Goal: Task Accomplishment & Management: Use online tool/utility

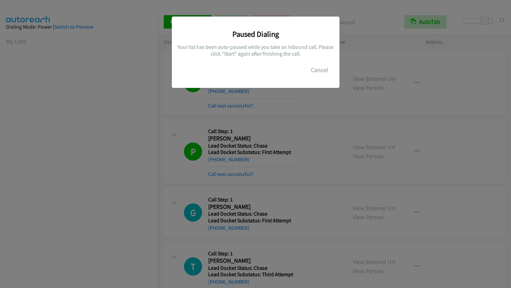
click at [320, 73] on button "Cancel" at bounding box center [319, 69] width 30 height 13
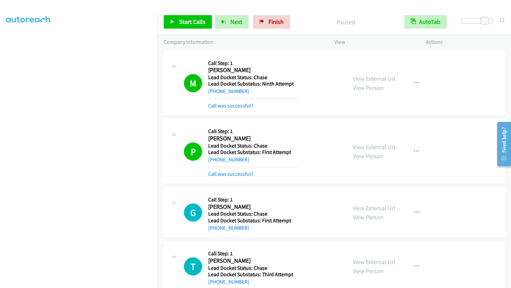
scroll to position [90, 0]
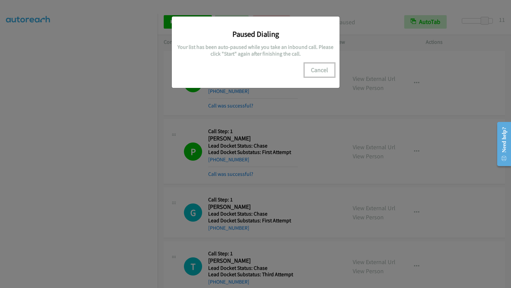
click at [316, 69] on button "Cancel" at bounding box center [319, 69] width 30 height 13
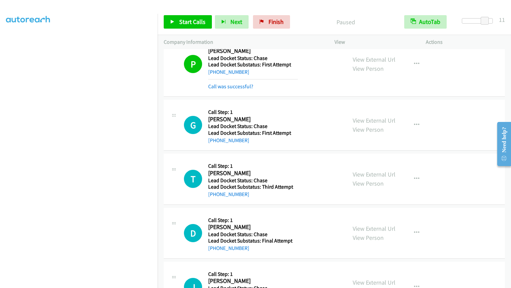
scroll to position [34, 0]
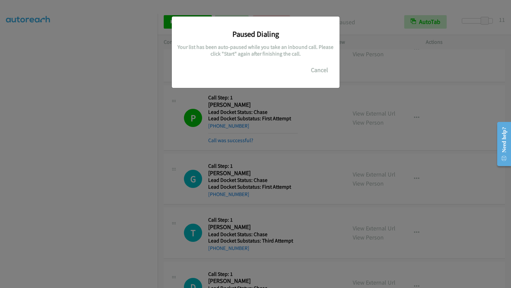
click at [52, 104] on div "Paused Dialing Your list has been auto-paused while you take an inbound call. P…" at bounding box center [255, 147] width 511 height 282
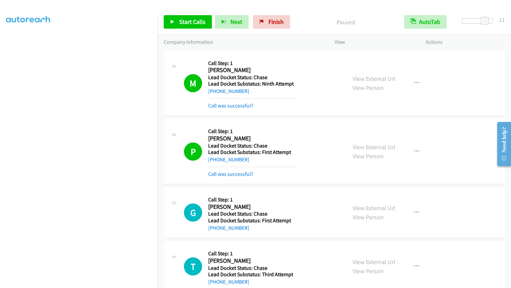
scroll to position [0, 0]
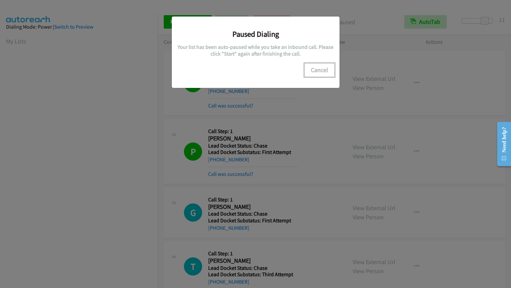
click at [317, 71] on button "Cancel" at bounding box center [319, 69] width 30 height 13
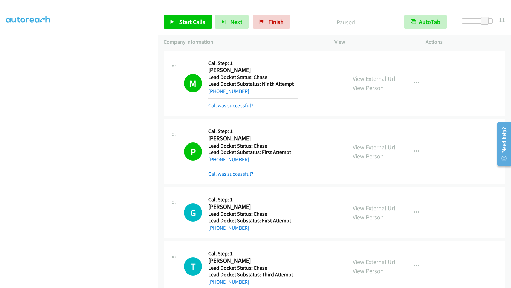
scroll to position [90, 0]
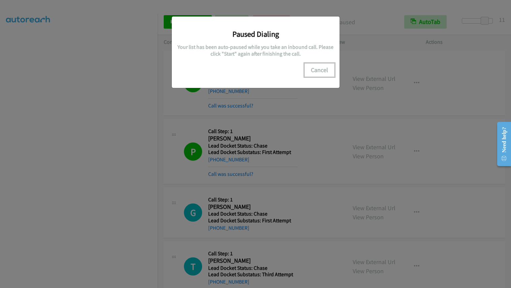
click at [321, 68] on button "Cancel" at bounding box center [319, 69] width 30 height 13
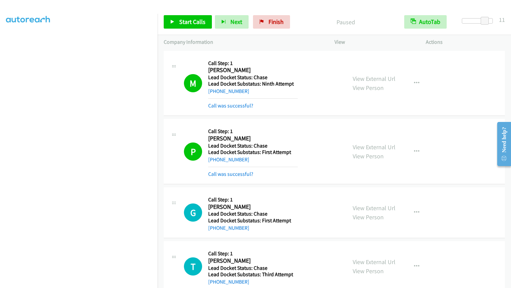
scroll to position [0, 0]
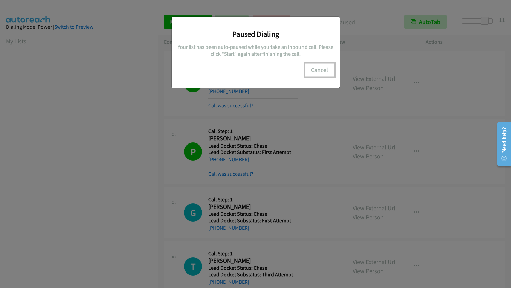
click at [316, 71] on button "Cancel" at bounding box center [319, 69] width 30 height 13
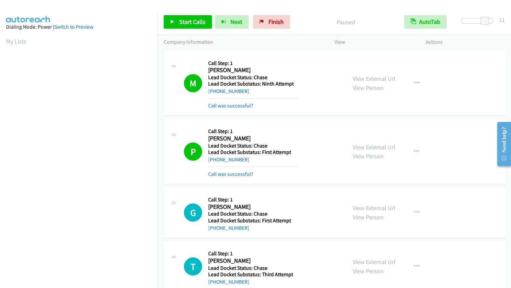
scroll to position [90, 0]
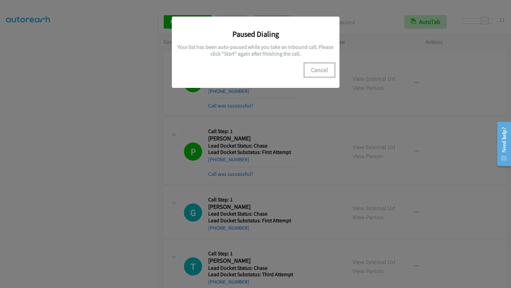
drag, startPoint x: 316, startPoint y: 66, endPoint x: 388, endPoint y: 91, distance: 76.9
click at [318, 67] on button "Cancel" at bounding box center [319, 69] width 30 height 13
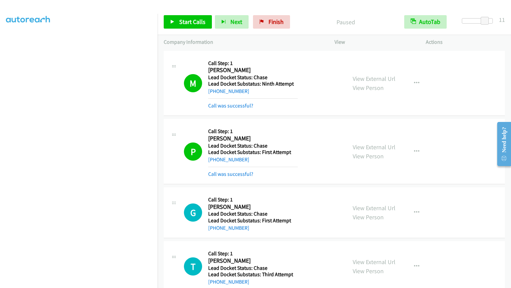
scroll to position [0, 0]
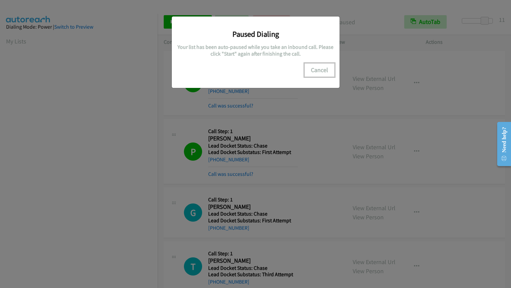
click at [317, 68] on button "Cancel" at bounding box center [319, 69] width 30 height 13
click at [321, 69] on button "Cancel" at bounding box center [319, 69] width 30 height 13
click at [323, 67] on button "Cancel" at bounding box center [319, 69] width 30 height 13
click at [308, 68] on button "Cancel" at bounding box center [319, 69] width 30 height 13
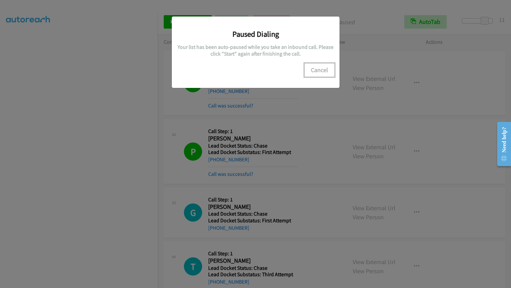
click at [322, 72] on button "Cancel" at bounding box center [319, 69] width 30 height 13
click at [316, 69] on button "Cancel" at bounding box center [319, 69] width 30 height 13
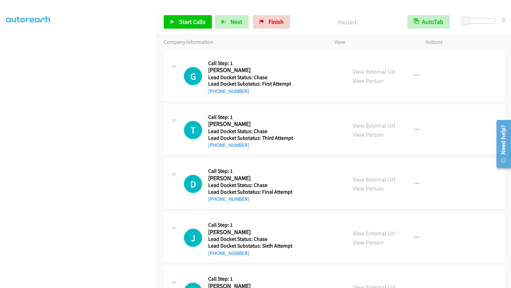
scroll to position [90, 0]
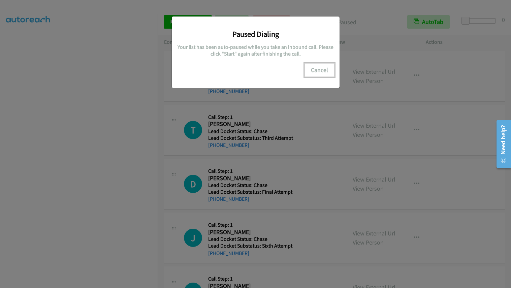
click at [325, 72] on button "Cancel" at bounding box center [319, 69] width 30 height 13
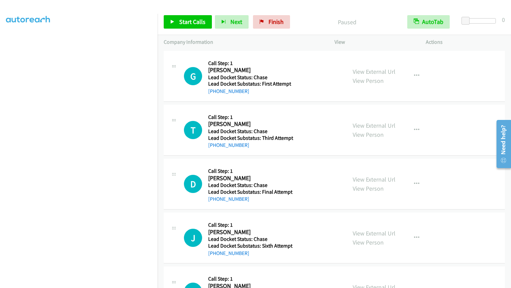
scroll to position [0, 0]
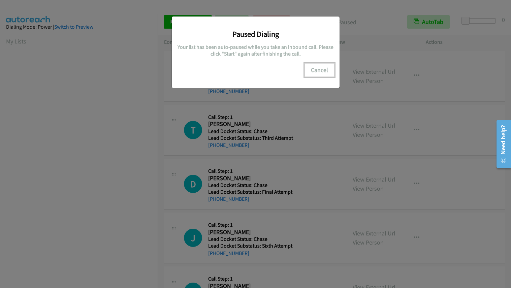
click at [313, 68] on button "Cancel" at bounding box center [319, 69] width 30 height 13
click at [317, 69] on button "Cancel" at bounding box center [319, 69] width 30 height 13
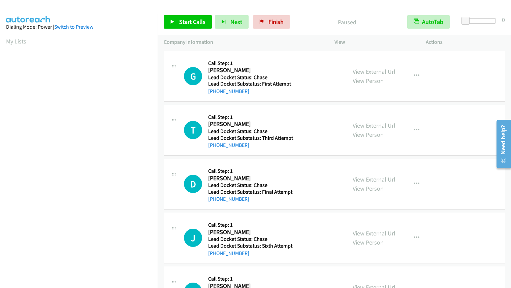
scroll to position [90, 0]
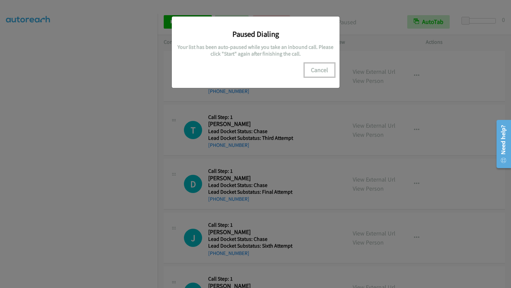
click at [324, 67] on button "Cancel" at bounding box center [319, 69] width 30 height 13
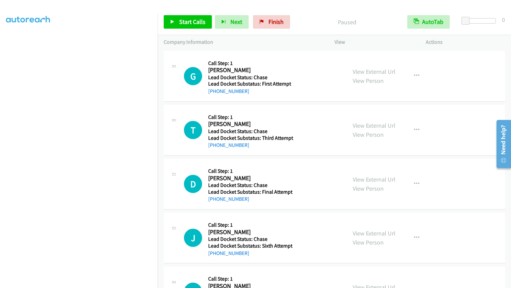
scroll to position [0, 0]
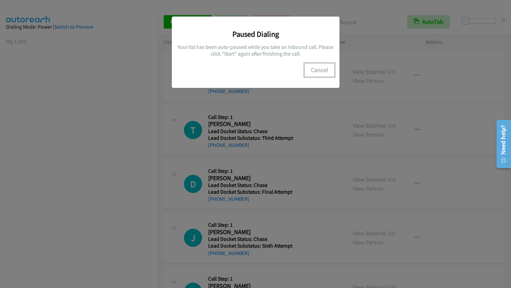
click at [326, 70] on button "Cancel" at bounding box center [319, 69] width 30 height 13
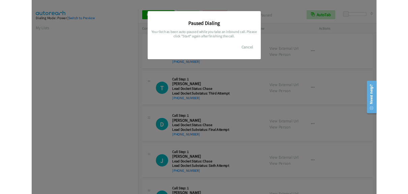
scroll to position [90, 0]
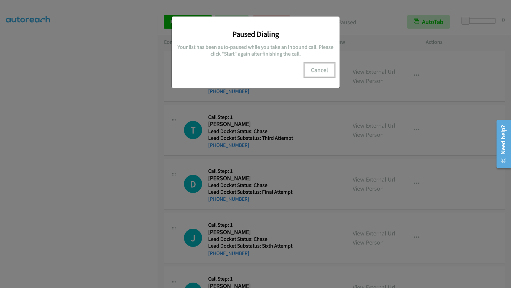
click at [320, 68] on button "Cancel" at bounding box center [319, 69] width 30 height 13
drag, startPoint x: 318, startPoint y: 70, endPoint x: 322, endPoint y: 66, distance: 5.3
click at [318, 70] on button "Cancel" at bounding box center [319, 69] width 30 height 13
click at [315, 68] on button "Cancel" at bounding box center [319, 69] width 30 height 13
click at [324, 67] on button "Cancel" at bounding box center [319, 69] width 30 height 13
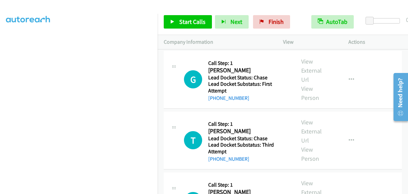
scroll to position [132, 0]
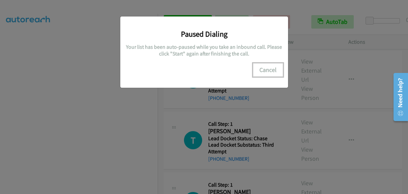
click at [262, 68] on button "Cancel" at bounding box center [268, 69] width 30 height 13
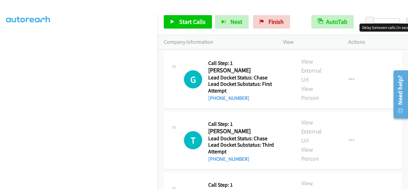
click at [388, 21] on div at bounding box center [384, 20] width 31 height 5
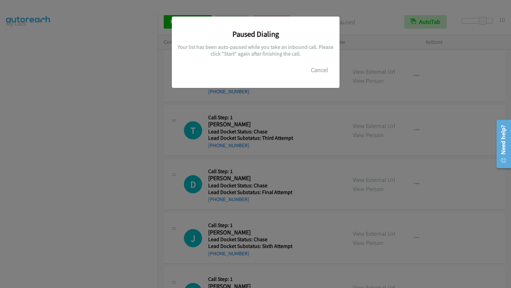
scroll to position [90, 0]
click at [319, 69] on button "Cancel" at bounding box center [319, 69] width 30 height 13
click at [318, 68] on button "Cancel" at bounding box center [319, 69] width 30 height 13
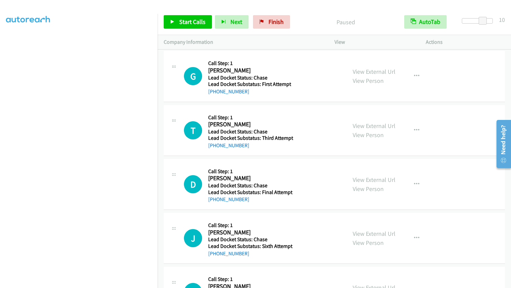
scroll to position [90, 0]
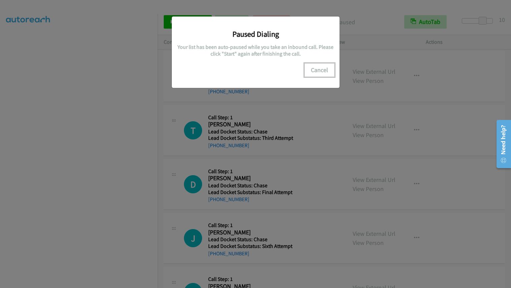
drag, startPoint x: 314, startPoint y: 68, endPoint x: 332, endPoint y: 68, distance: 18.5
click at [327, 68] on button "Cancel" at bounding box center [319, 69] width 30 height 13
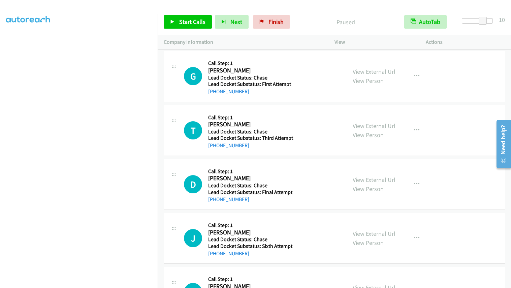
scroll to position [0, 0]
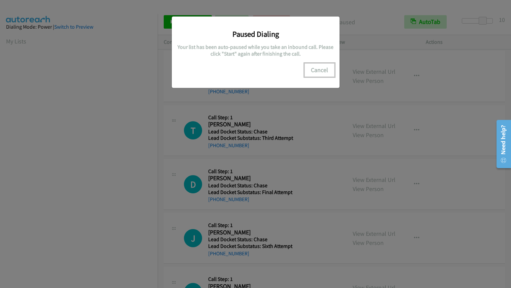
click at [322, 69] on button "Cancel" at bounding box center [319, 69] width 30 height 13
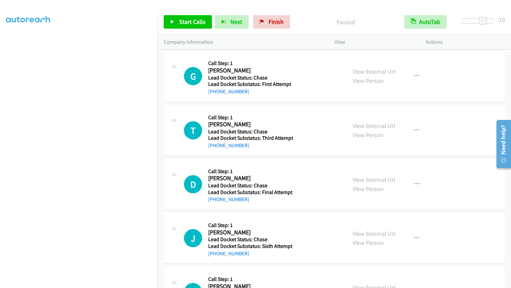
scroll to position [90, 0]
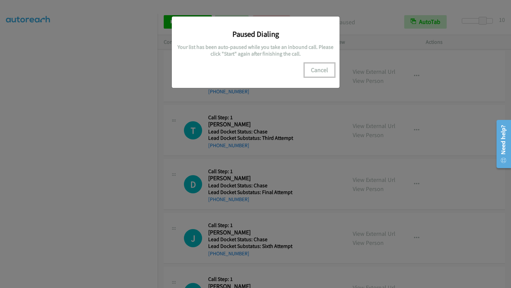
click at [326, 68] on button "Cancel" at bounding box center [319, 69] width 30 height 13
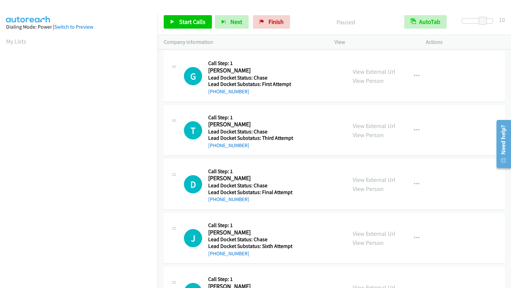
scroll to position [90, 0]
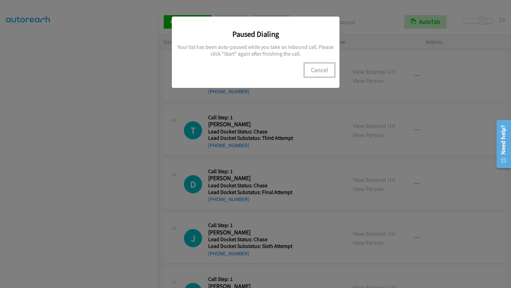
click at [320, 67] on button "Cancel" at bounding box center [319, 69] width 30 height 13
click at [325, 67] on button "Cancel" at bounding box center [319, 69] width 30 height 13
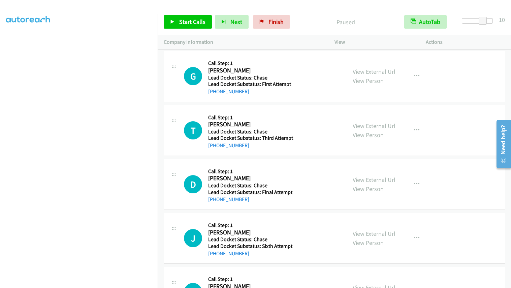
scroll to position [90, 0]
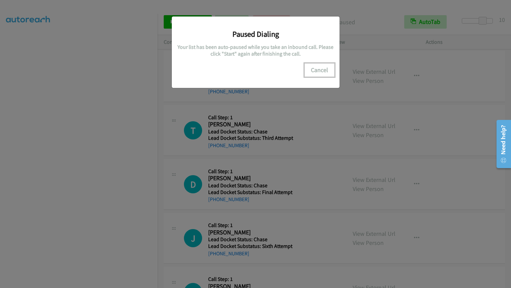
click at [315, 67] on button "Cancel" at bounding box center [319, 69] width 30 height 13
click at [316, 68] on button "Cancel" at bounding box center [319, 69] width 30 height 13
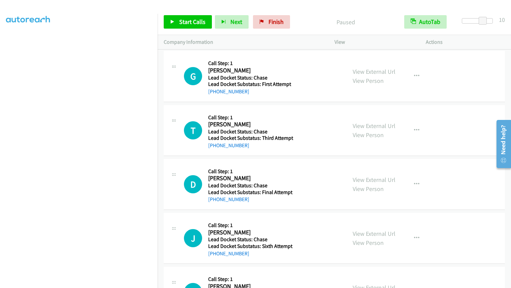
scroll to position [0, 0]
click at [186, 24] on span "Start Calls" at bounding box center [192, 22] width 26 height 8
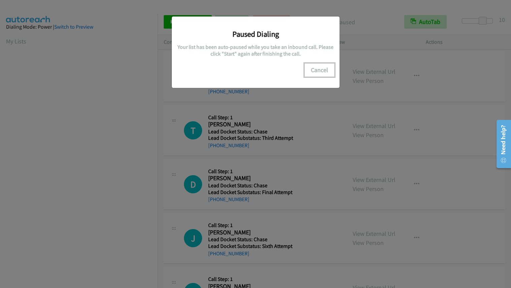
click at [322, 70] on button "Cancel" at bounding box center [319, 69] width 30 height 13
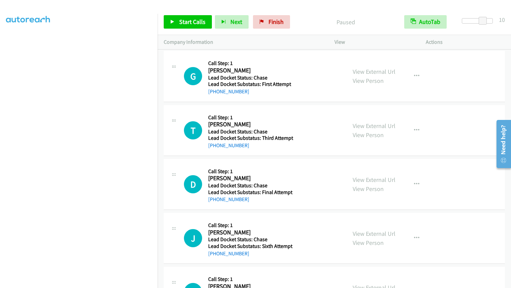
scroll to position [90, 0]
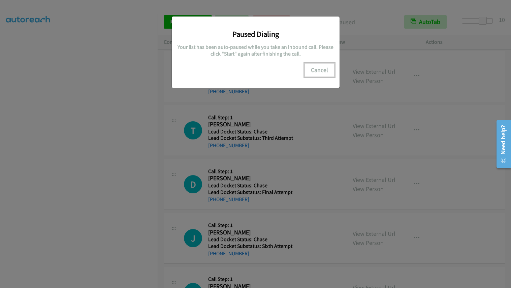
click at [323, 70] on button "Cancel" at bounding box center [319, 69] width 30 height 13
drag, startPoint x: 320, startPoint y: 69, endPoint x: 265, endPoint y: 82, distance: 56.2
click at [317, 70] on button "Cancel" at bounding box center [319, 69] width 30 height 13
click at [323, 72] on button "Cancel" at bounding box center [319, 69] width 30 height 13
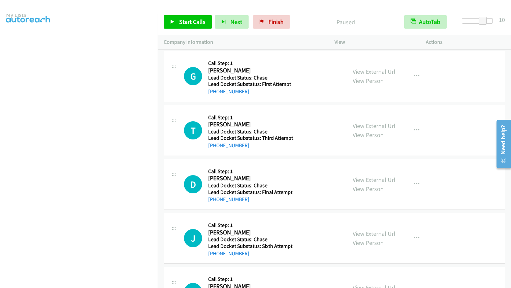
scroll to position [0, 0]
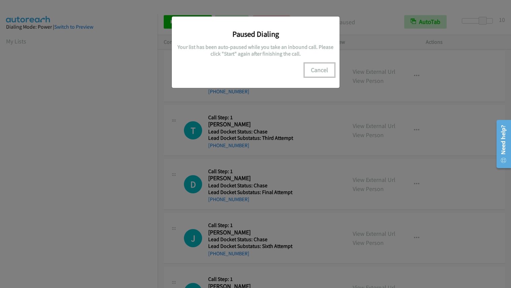
click at [323, 70] on button "Cancel" at bounding box center [319, 69] width 30 height 13
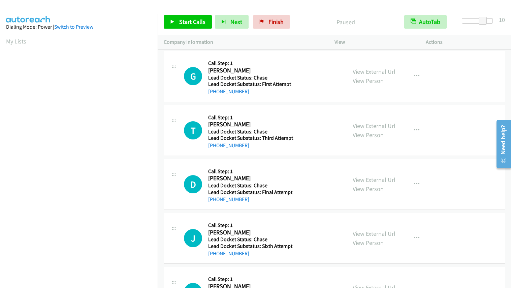
scroll to position [90, 0]
